Goal: Information Seeking & Learning: Find contact information

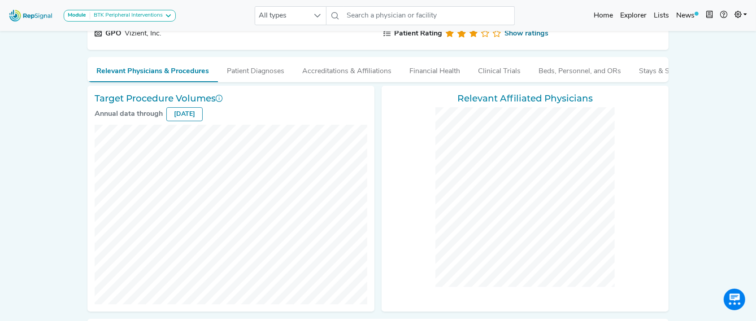
scroll to position [36, 0]
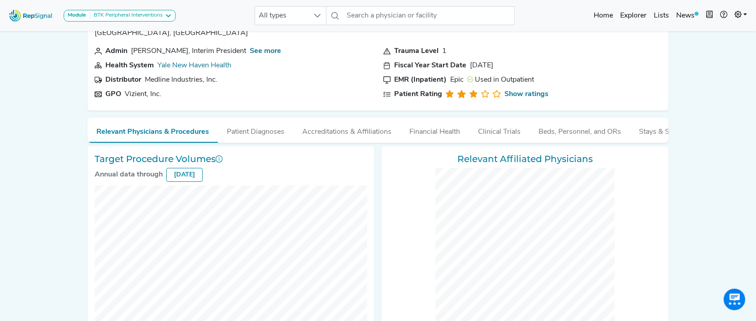
click at [23, 0] on nav "Module BTK Peripheral Interventions ATK Peripheral Interventions BTK Peripheral…" at bounding box center [378, 15] width 756 height 31
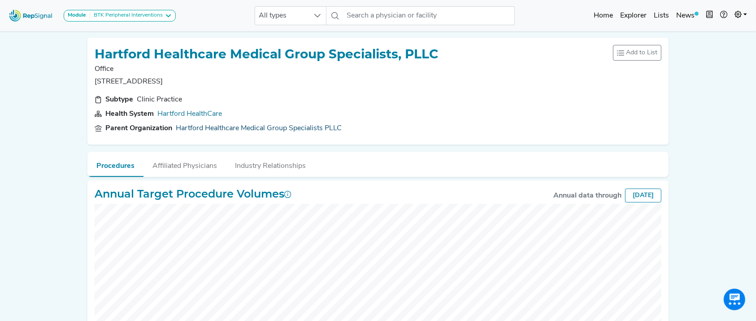
click at [269, 124] on link "Hartford Healthcare Medical Group Specialists PLLC" at bounding box center [259, 128] width 166 height 11
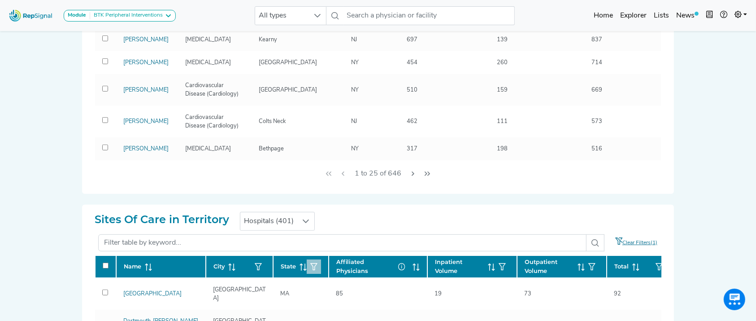
scroll to position [300, 0]
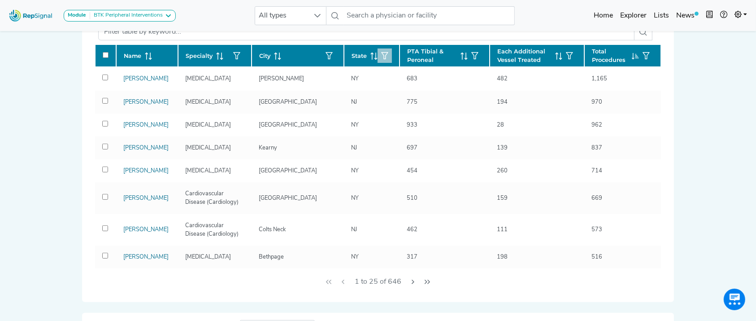
click at [381, 57] on icon "button" at bounding box center [384, 55] width 7 height 7
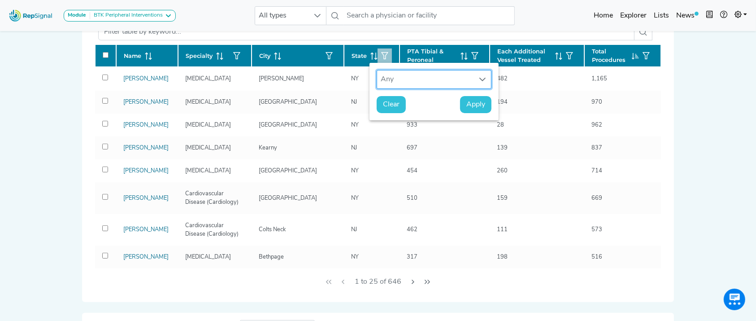
click at [381, 76] on div "Any" at bounding box center [425, 79] width 97 height 18
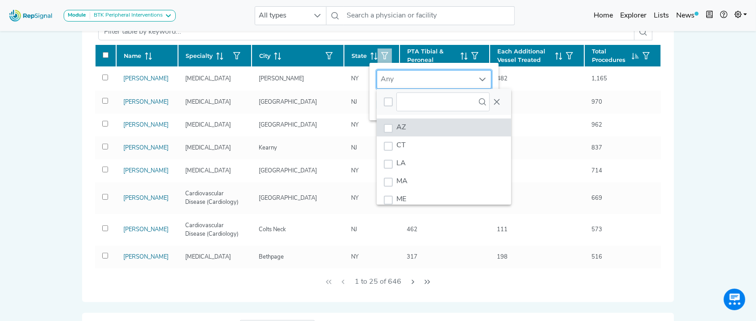
scroll to position [7, 43]
click at [413, 136] on li "CT" at bounding box center [444, 145] width 135 height 18
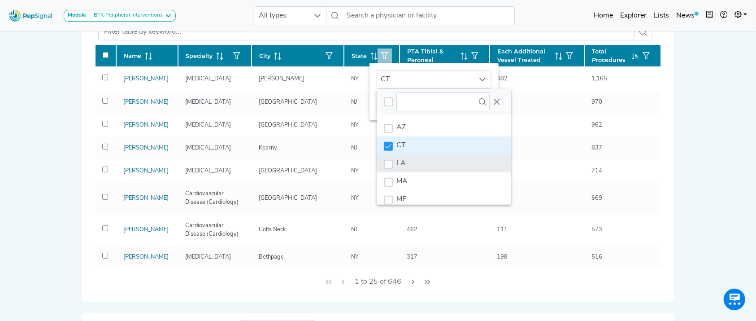
click at [415, 168] on li "LA" at bounding box center [444, 163] width 135 height 18
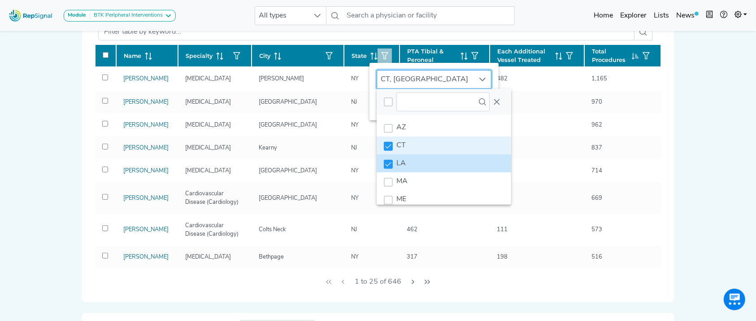
click at [415, 166] on li "LA" at bounding box center [444, 163] width 135 height 18
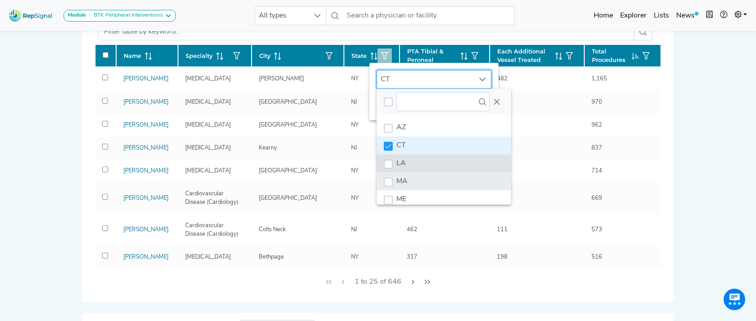
click at [415, 174] on li "MA" at bounding box center [444, 181] width 135 height 18
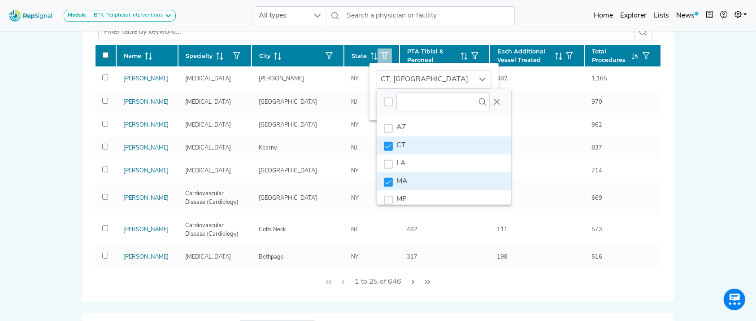
click at [418, 187] on li "MA" at bounding box center [444, 181] width 135 height 18
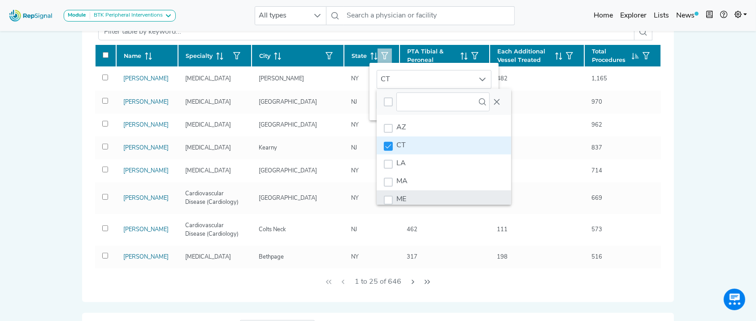
click at [419, 192] on li "ME" at bounding box center [444, 199] width 135 height 18
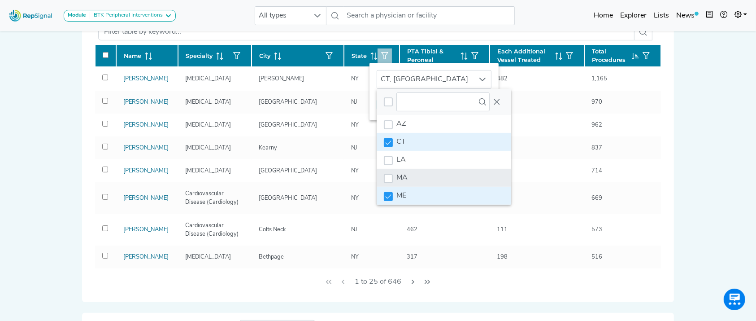
click at [420, 180] on li "MA" at bounding box center [444, 178] width 135 height 18
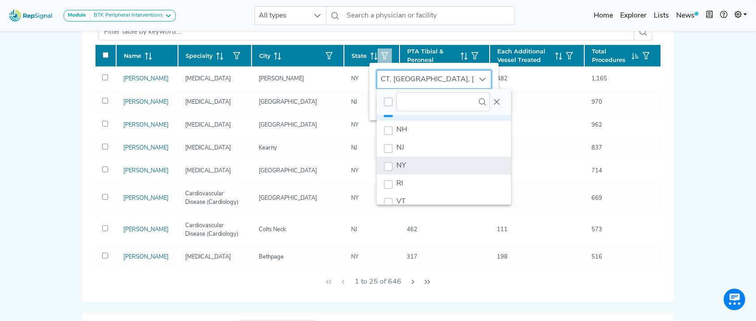
scroll to position [86, 0]
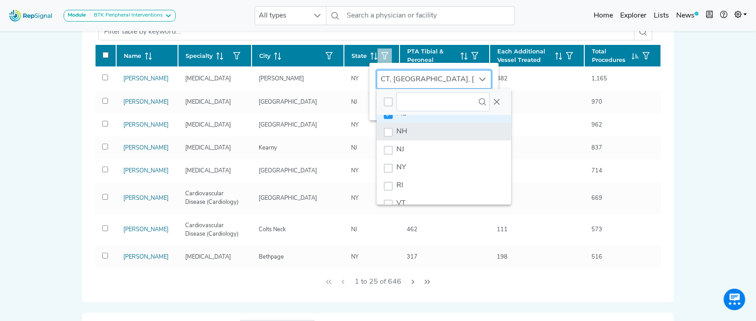
click at [456, 132] on li "NH" at bounding box center [444, 131] width 135 height 18
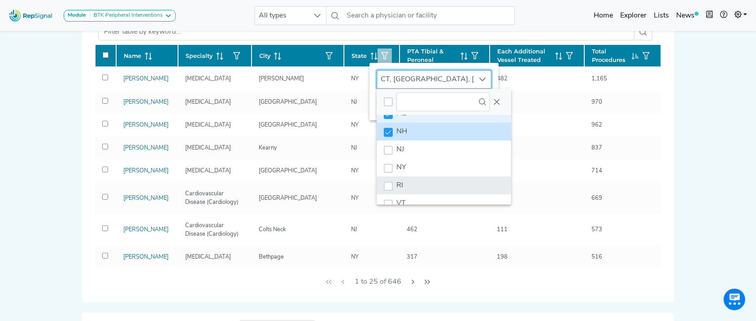
click at [442, 176] on li "RI" at bounding box center [444, 185] width 135 height 18
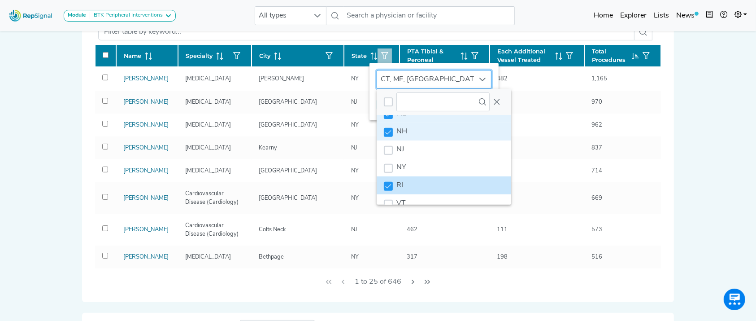
scroll to position [104, 0]
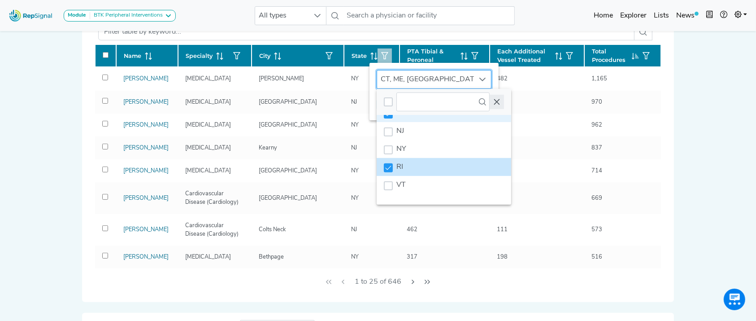
click at [494, 99] on icon "Close" at bounding box center [496, 101] width 7 height 7
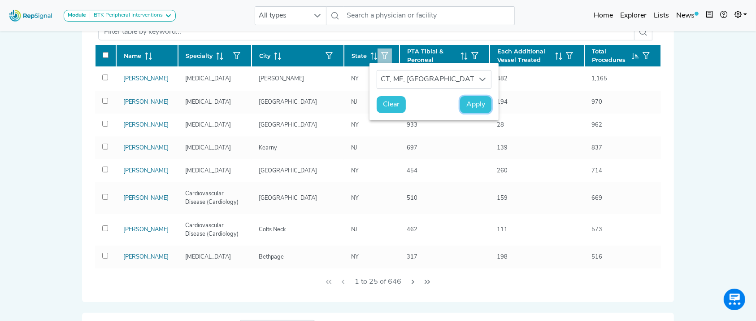
click at [481, 102] on span "Apply" at bounding box center [475, 104] width 19 height 11
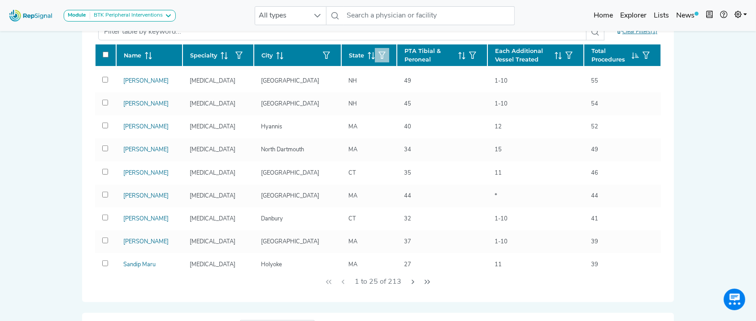
scroll to position [200, 0]
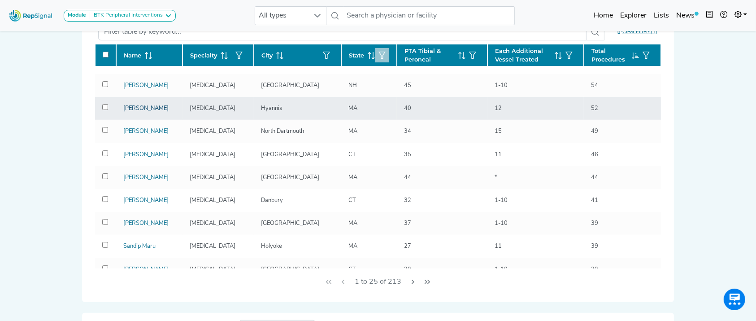
drag, startPoint x: 137, startPoint y: 140, endPoint x: 125, endPoint y: 143, distance: 12.1
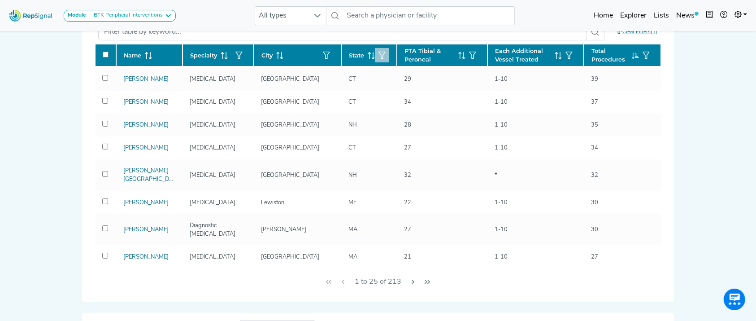
scroll to position [446, 0]
click at [414, 284] on icon "Next Page" at bounding box center [413, 281] width 7 height 7
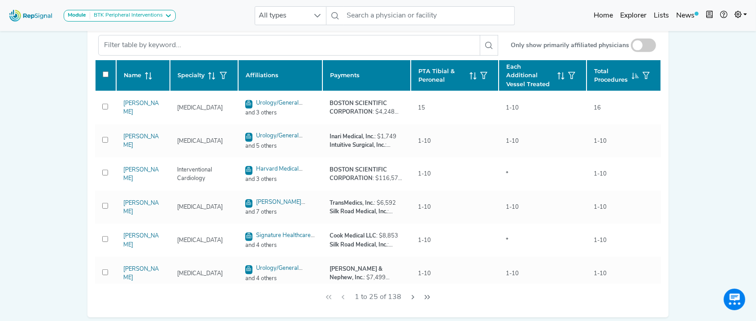
scroll to position [413, 0]
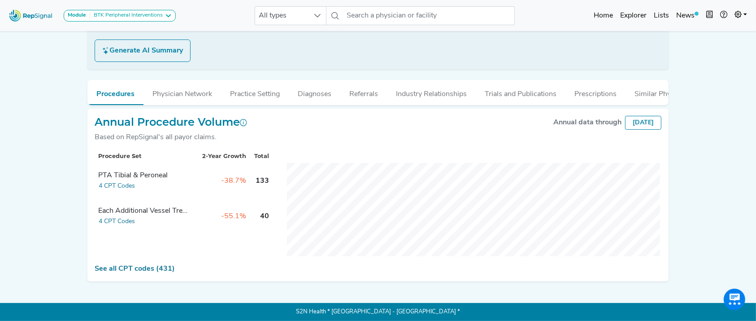
scroll to position [7, 0]
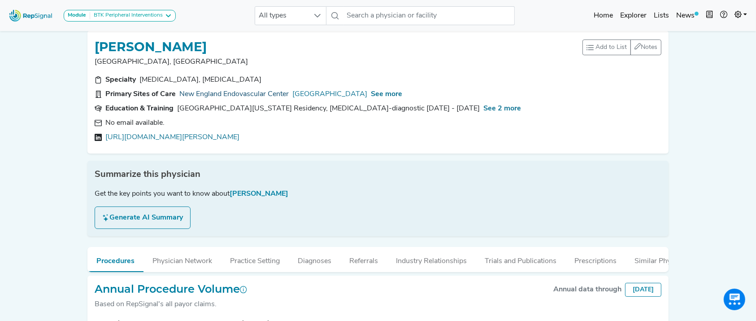
click at [220, 93] on link "New England Endovascular Center" at bounding box center [233, 94] width 109 height 11
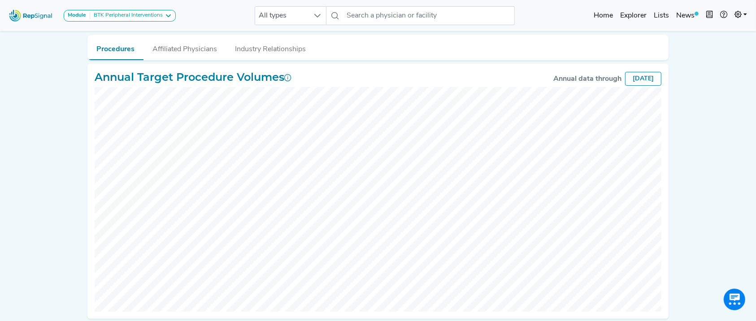
scroll to position [116, 0]
click at [196, 52] on button "Affiliated Physicians" at bounding box center [185, 48] width 83 height 24
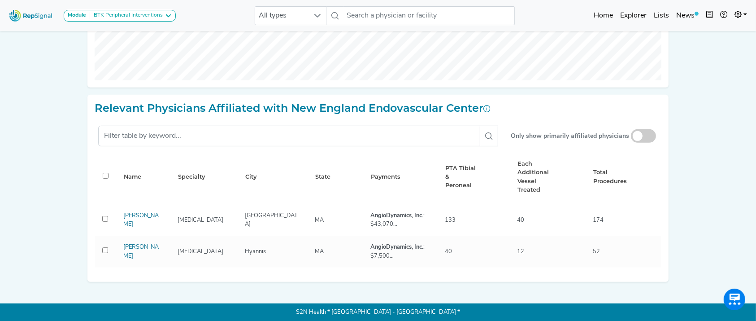
scroll to position [334, 0]
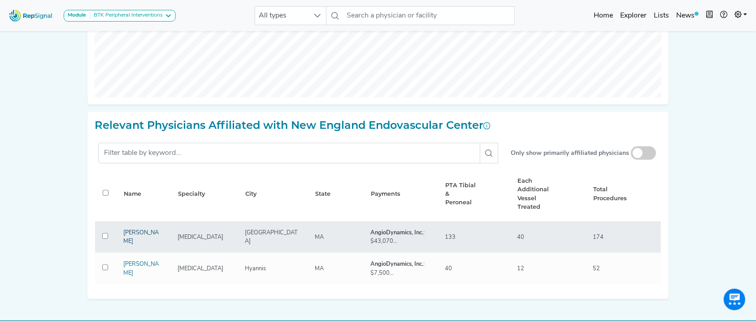
click at [147, 235] on link "Sidney Kahn Iv" at bounding box center [140, 237] width 35 height 14
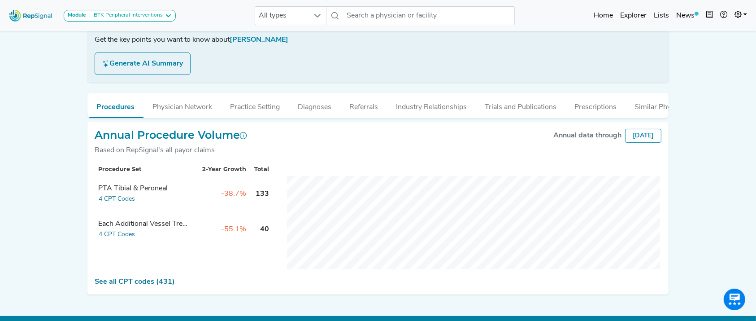
scroll to position [183, 0]
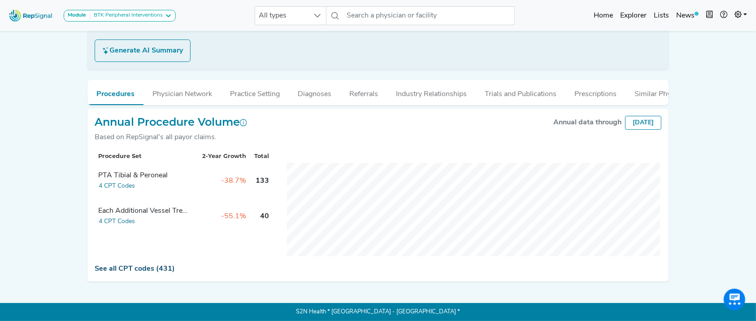
click at [145, 271] on link "See all CPT codes (431)" at bounding box center [135, 268] width 80 height 7
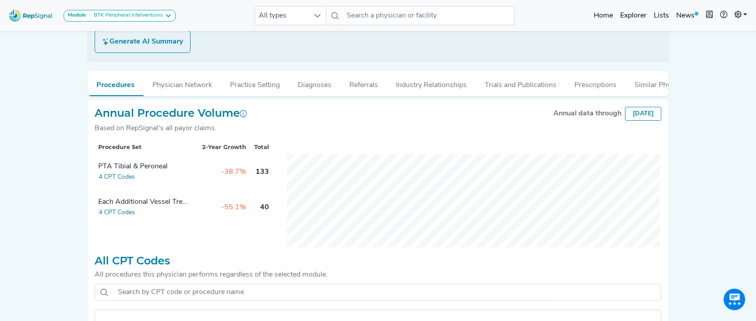
scroll to position [338, 0]
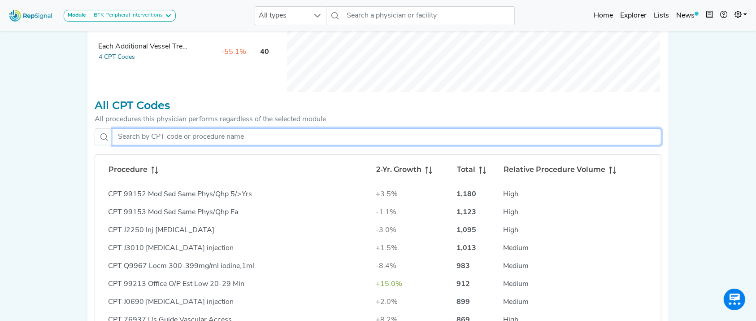
click at [170, 145] on input "text" at bounding box center [387, 136] width 549 height 17
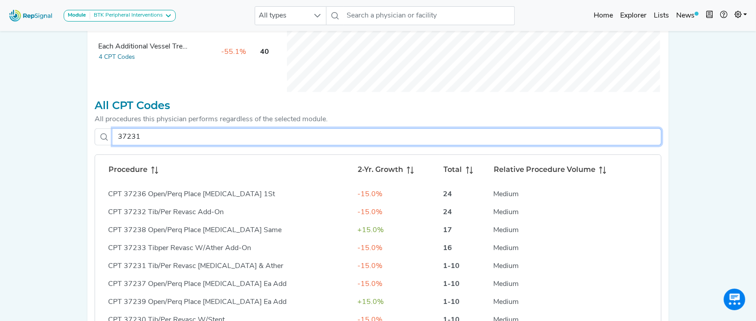
scroll to position [307, 0]
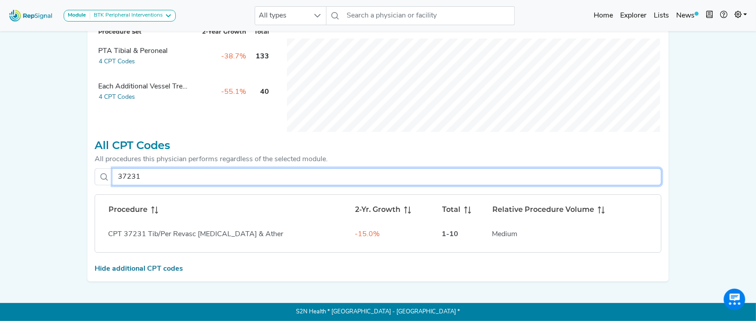
type input "3723"
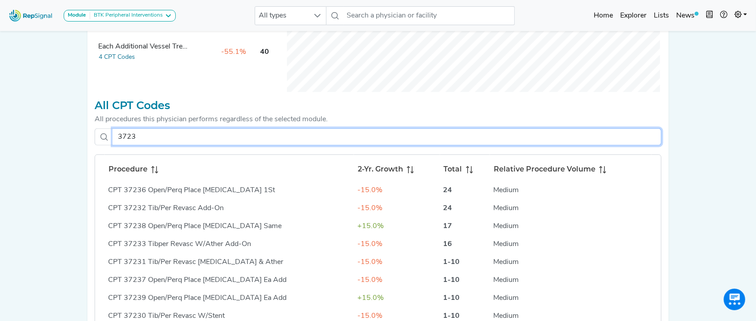
scroll to position [0, 0]
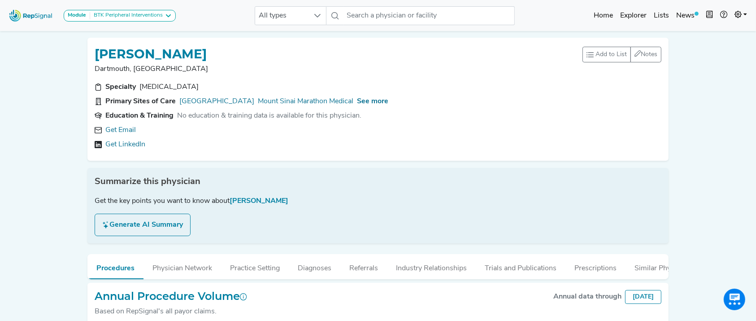
click at [141, 137] on div "Get Email Get LinkedIn" at bounding box center [378, 137] width 567 height 25
click at [135, 142] on link "Get LinkedIn" at bounding box center [125, 144] width 40 height 11
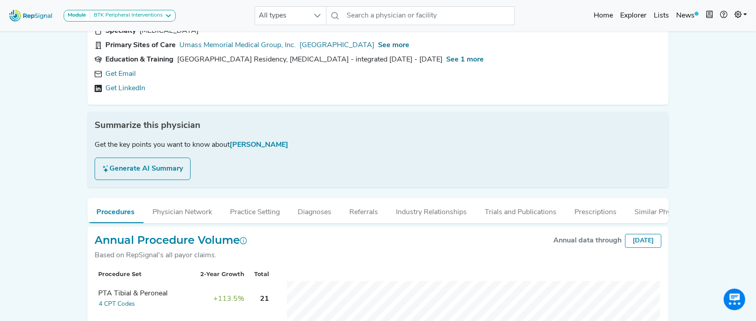
scroll to position [49, 0]
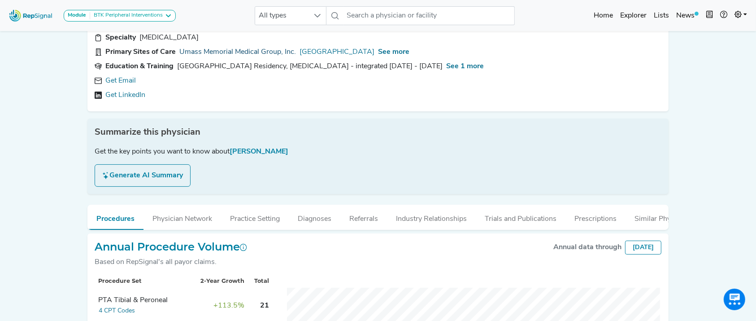
click at [247, 48] on link "Umass Memorial Medical Group, Inc." at bounding box center [237, 52] width 117 height 11
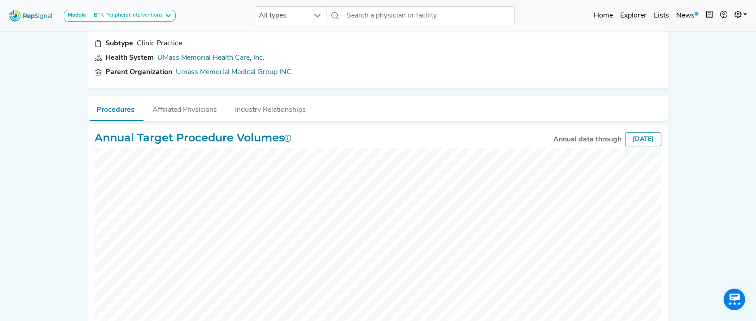
scroll to position [54, 0]
click at [252, 71] on link "Umass Memorial Medical Group INC" at bounding box center [234, 74] width 116 height 11
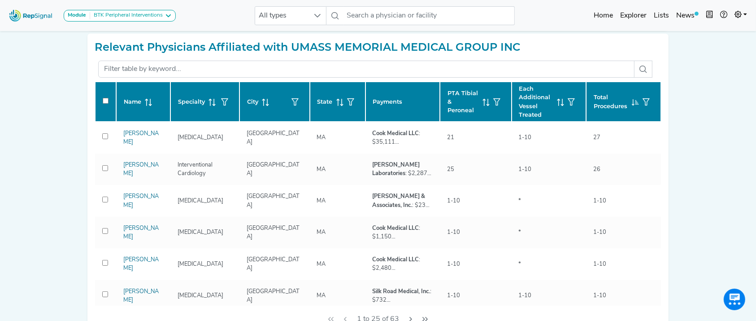
scroll to position [87, 0]
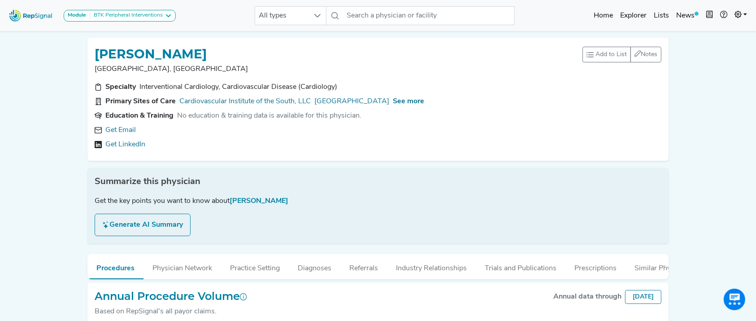
drag, startPoint x: 187, startPoint y: 51, endPoint x: 96, endPoint y: 53, distance: 92.0
click at [96, 53] on div "[PERSON_NAME]" at bounding box center [339, 53] width 488 height 17
copy h1 "[PERSON_NAME]"
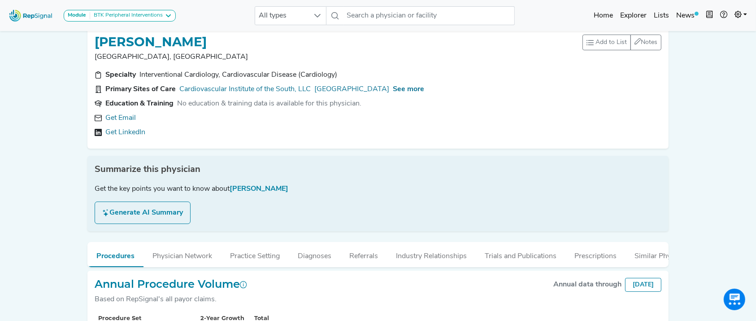
scroll to position [13, 0]
copy h1 "UJJWAL RASTOGI"
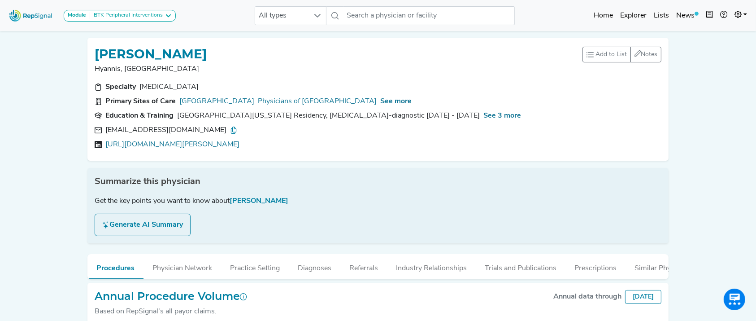
click at [365, 59] on div "PHILIP DOMBROWSKI" at bounding box center [339, 53] width 488 height 17
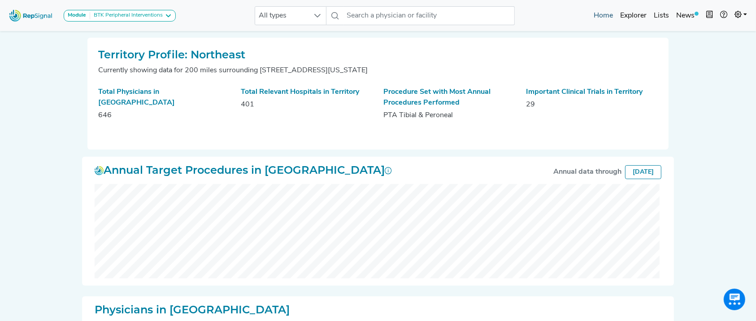
click at [601, 18] on link "Home" at bounding box center [603, 16] width 26 height 18
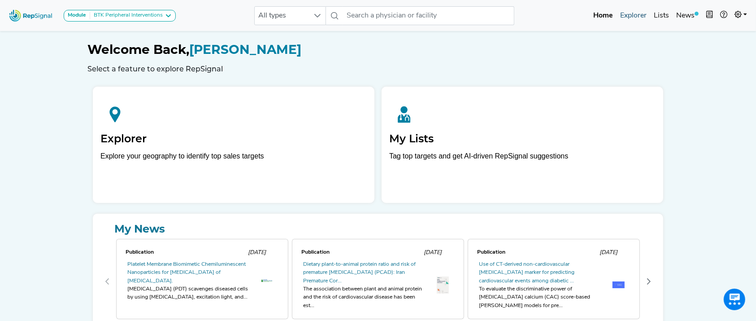
click at [643, 14] on link "Explorer" at bounding box center [634, 16] width 34 height 18
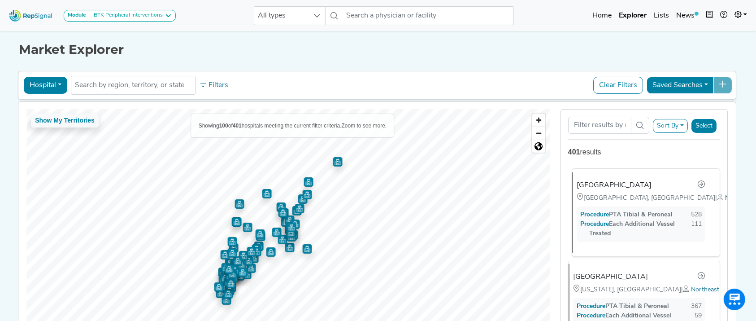
click at [725, 201] on span "Northeast" at bounding box center [739, 198] width 28 height 7
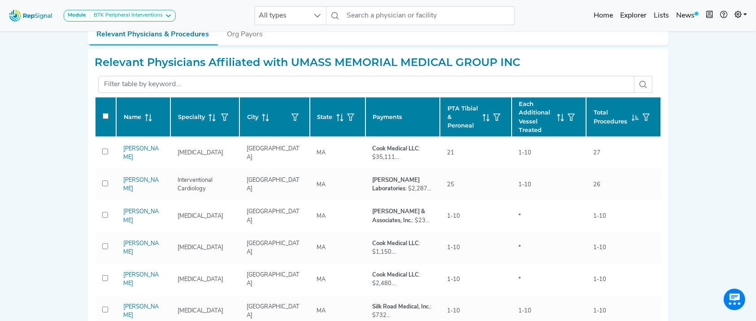
scroll to position [68, 0]
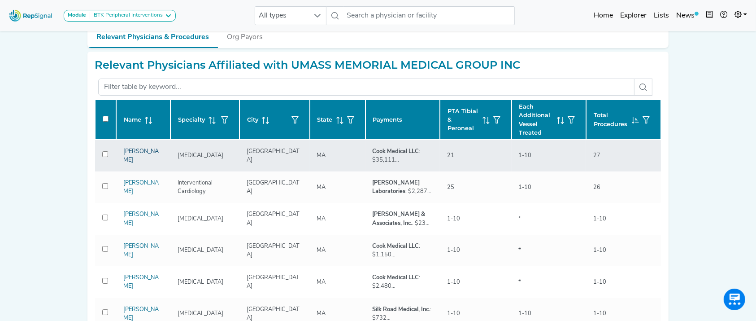
click at [144, 154] on link "[PERSON_NAME]" at bounding box center [140, 155] width 35 height 14
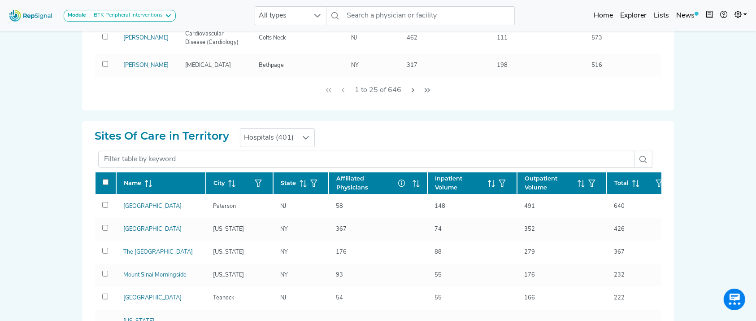
scroll to position [581, 0]
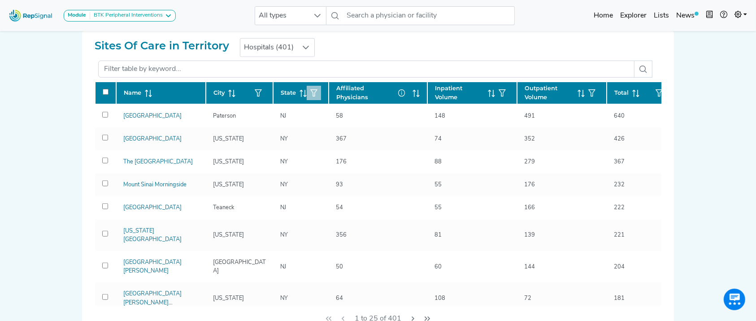
click at [315, 87] on button "button" at bounding box center [314, 93] width 14 height 14
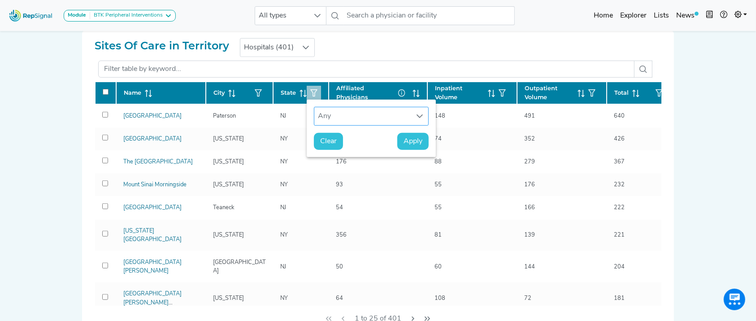
click at [345, 115] on div "Any" at bounding box center [362, 116] width 97 height 18
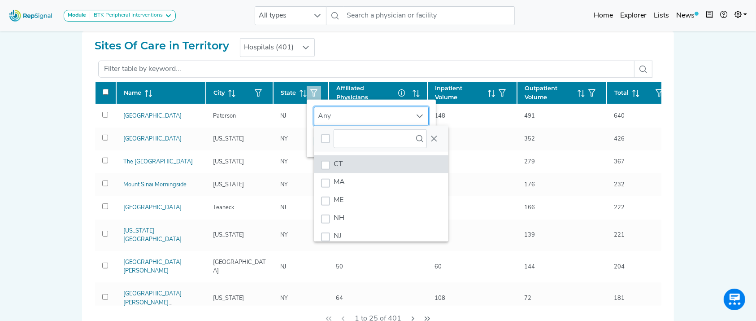
scroll to position [7, 43]
click at [354, 185] on li "MA" at bounding box center [381, 182] width 135 height 18
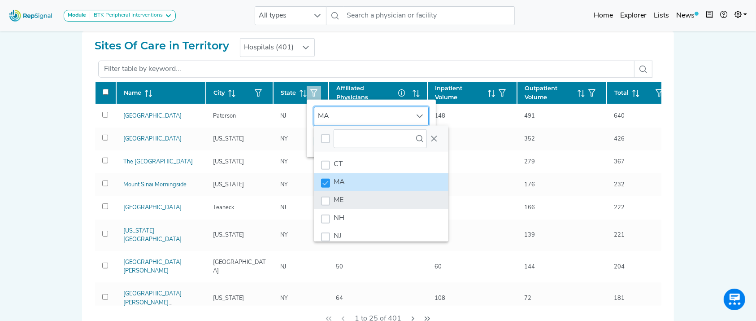
click at [353, 192] on li "ME" at bounding box center [381, 200] width 135 height 18
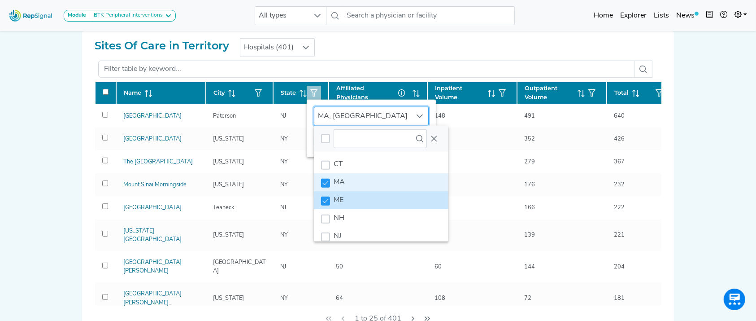
click at [354, 205] on li "ME" at bounding box center [381, 200] width 135 height 18
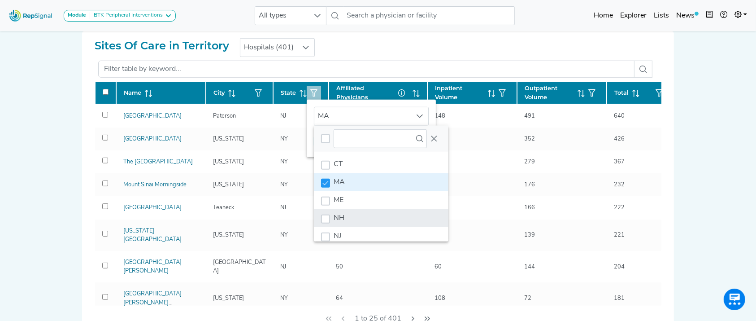
click at [354, 211] on li "NH" at bounding box center [381, 218] width 135 height 18
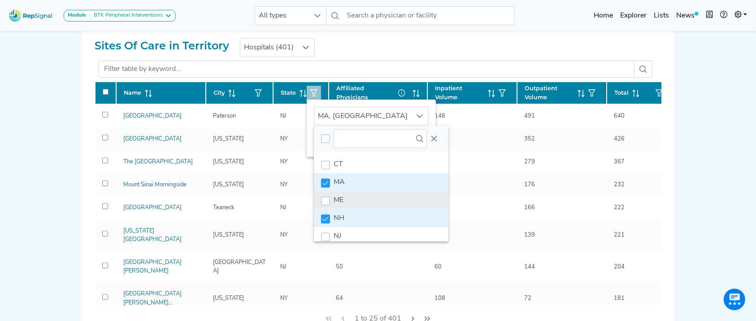
click at [355, 203] on li "ME" at bounding box center [381, 200] width 135 height 18
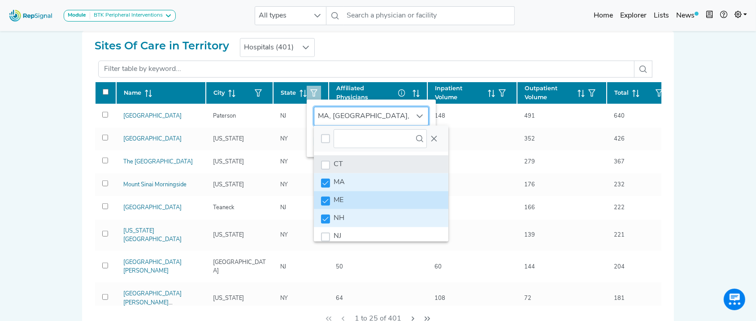
click at [388, 165] on li "CT" at bounding box center [381, 164] width 135 height 18
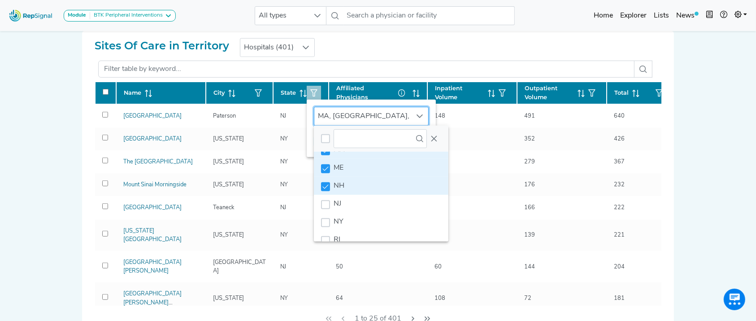
scroll to position [68, 0]
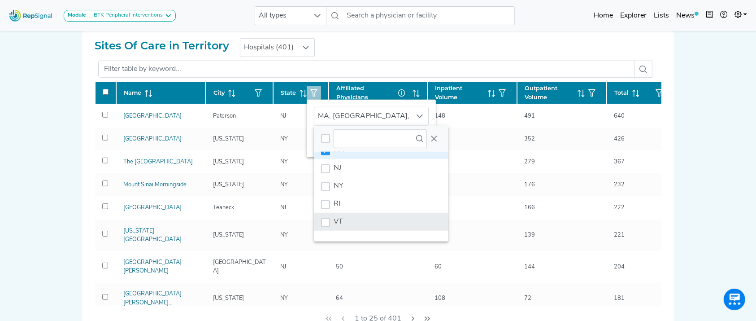
click at [399, 213] on li "VT" at bounding box center [381, 222] width 135 height 18
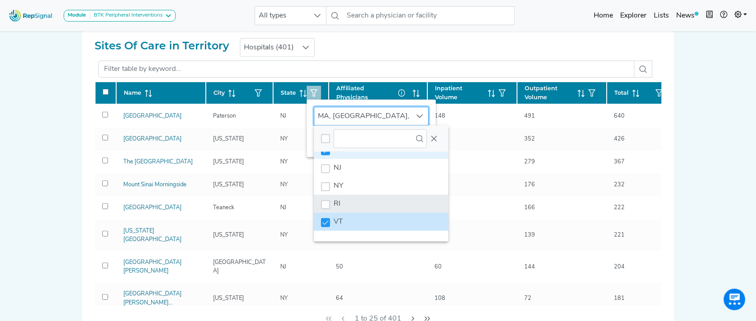
click at [398, 207] on li "RI" at bounding box center [381, 204] width 135 height 18
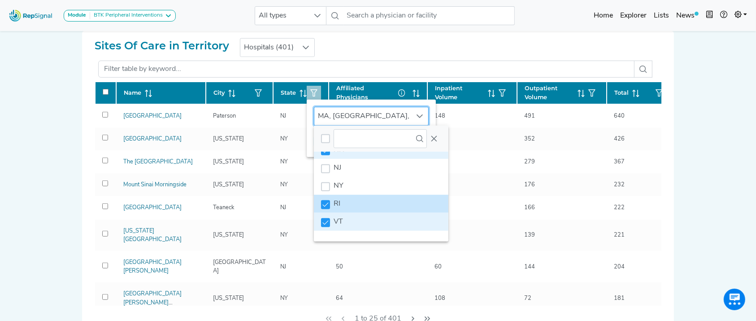
click at [394, 216] on li "VT" at bounding box center [381, 222] width 135 height 18
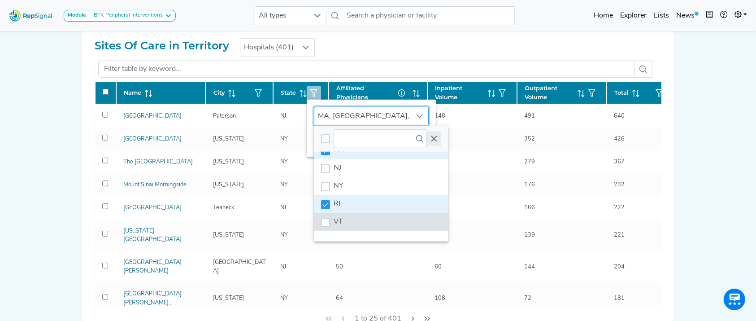
click at [436, 134] on button "Close" at bounding box center [434, 138] width 14 height 14
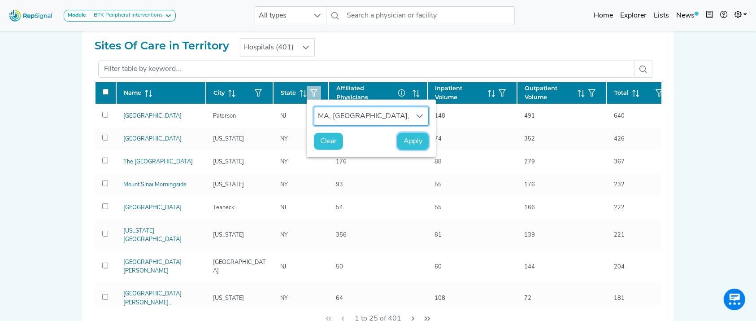
click at [422, 140] on span "Apply" at bounding box center [413, 141] width 19 height 11
